Goal: Task Accomplishment & Management: Manage account settings

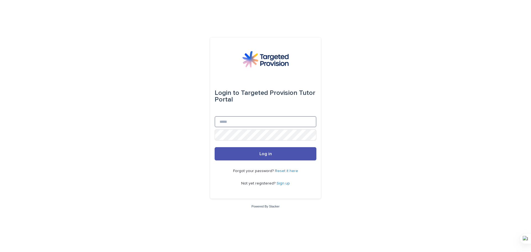
click at [246, 121] on input "Email" at bounding box center [265, 121] width 102 height 11
click at [269, 122] on input "Email" at bounding box center [265, 121] width 102 height 11
type input "**********"
click at [282, 153] on button "Log in" at bounding box center [265, 153] width 102 height 13
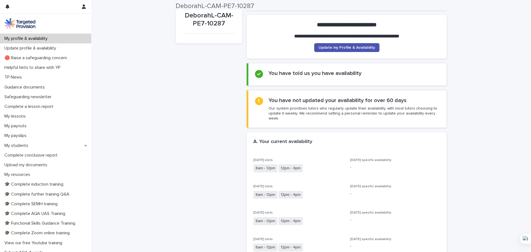
scroll to position [55, 0]
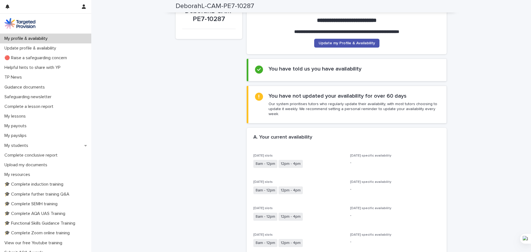
click at [263, 160] on span "8am - 12pm" at bounding box center [265, 164] width 24 height 8
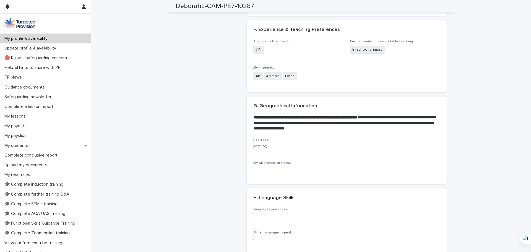
scroll to position [829, 0]
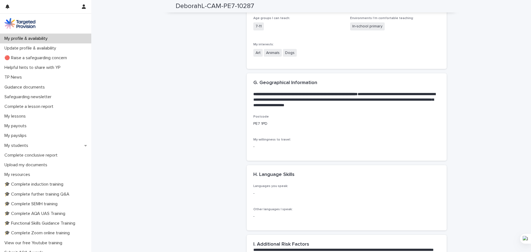
click at [254, 190] on p "-" at bounding box center [282, 193] width 58 height 6
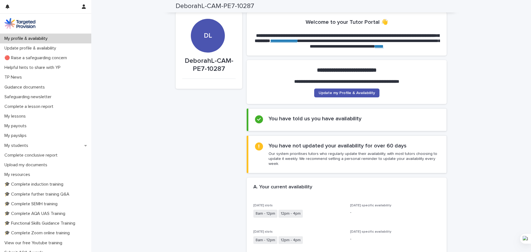
scroll to position [0, 0]
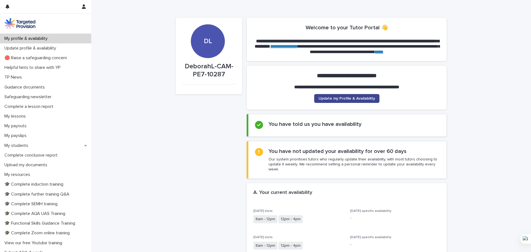
click at [355, 100] on span "Update my Profile & Availability" at bounding box center [346, 98] width 56 height 4
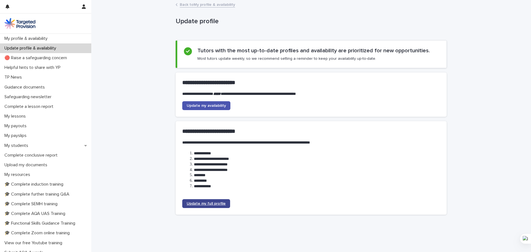
click at [207, 205] on span "Update my full profile" at bounding box center [206, 204] width 39 height 4
